Goal: Navigation & Orientation: Find specific page/section

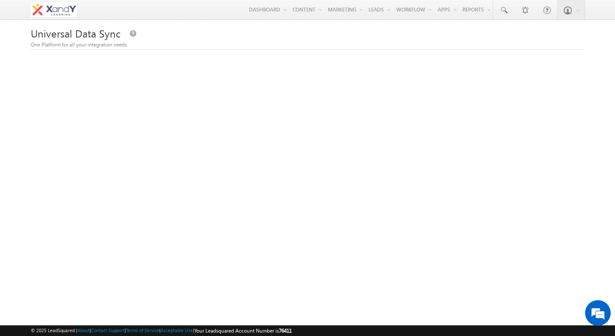
click at [31, 36] on span "Universal Data Sync" at bounding box center [76, 33] width 90 height 14
drag, startPoint x: 31, startPoint y: 36, endPoint x: 117, endPoint y: 35, distance: 85.8
click at [117, 36] on span "Universal Data Sync" at bounding box center [76, 33] width 90 height 14
click at [113, 35] on span "Universal Data Sync" at bounding box center [76, 33] width 90 height 14
drag, startPoint x: 113, startPoint y: 35, endPoint x: 42, endPoint y: 35, distance: 70.9
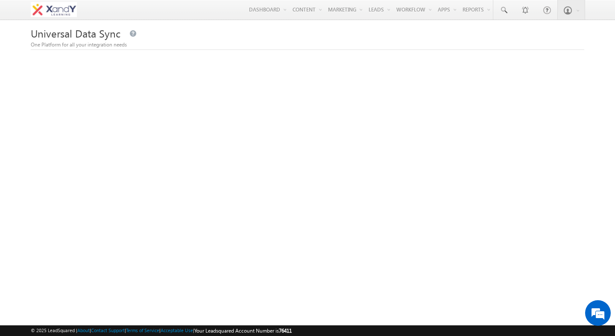
click at [43, 35] on span "Universal Data Sync" at bounding box center [76, 33] width 90 height 14
click at [42, 35] on span "Universal Data Sync" at bounding box center [76, 33] width 90 height 14
drag, startPoint x: 42, startPoint y: 35, endPoint x: 94, endPoint y: 35, distance: 52.1
click at [94, 35] on span "Universal Data Sync" at bounding box center [76, 33] width 90 height 14
click at [95, 35] on span "Universal Data Sync" at bounding box center [76, 33] width 90 height 14
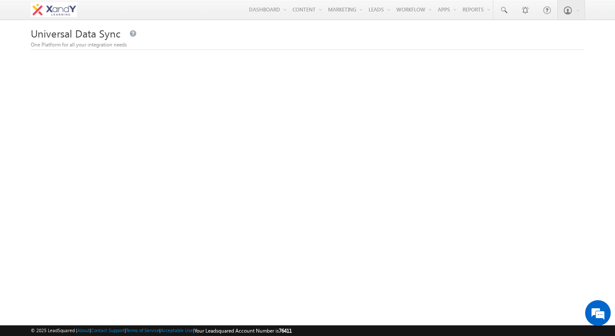
click at [95, 35] on span "Universal Data Sync" at bounding box center [76, 33] width 90 height 14
click at [283, 54] on div "Universal Data Sync One Platform for all your integration needs" at bounding box center [307, 215] width 553 height 374
